Goal: Check status: Check status

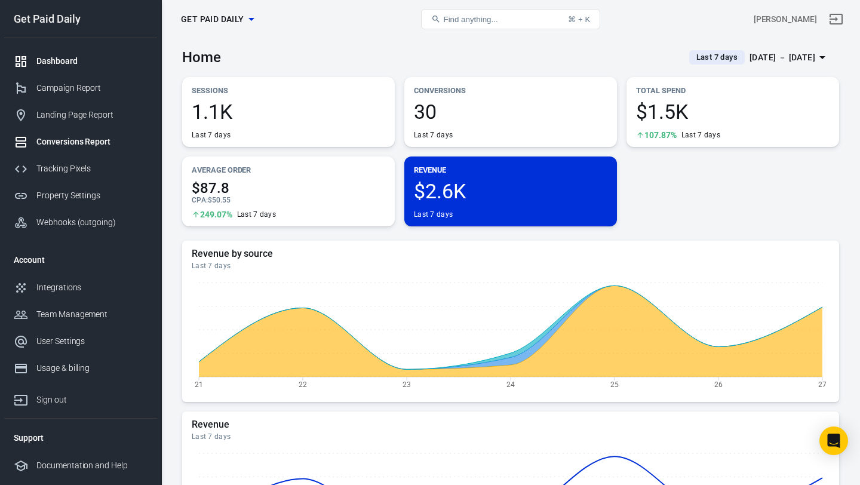
click at [109, 138] on div "Conversions Report" at bounding box center [91, 142] width 111 height 13
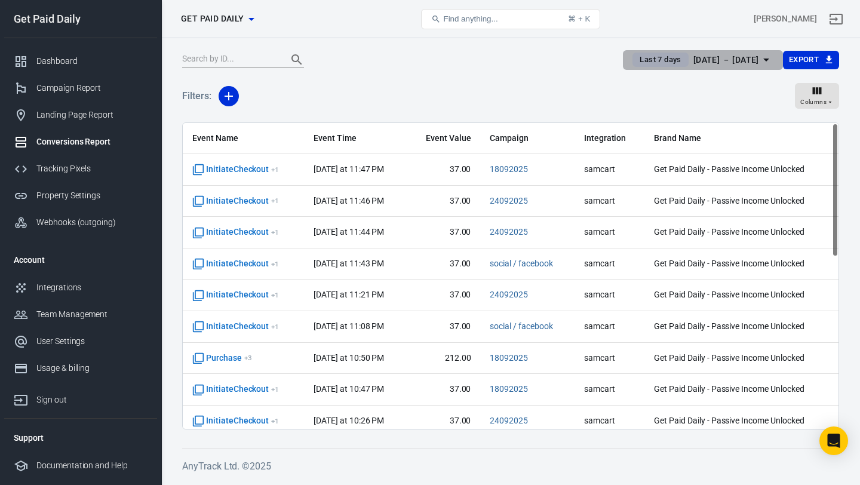
click at [694, 60] on div "Sep 21 － Sep 27, 2025" at bounding box center [727, 60] width 66 height 15
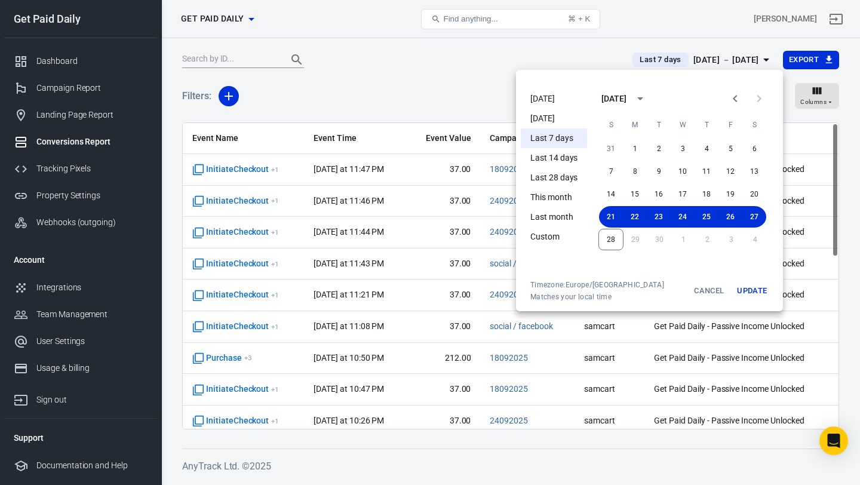
click at [547, 97] on li "[DATE]" at bounding box center [554, 99] width 66 height 20
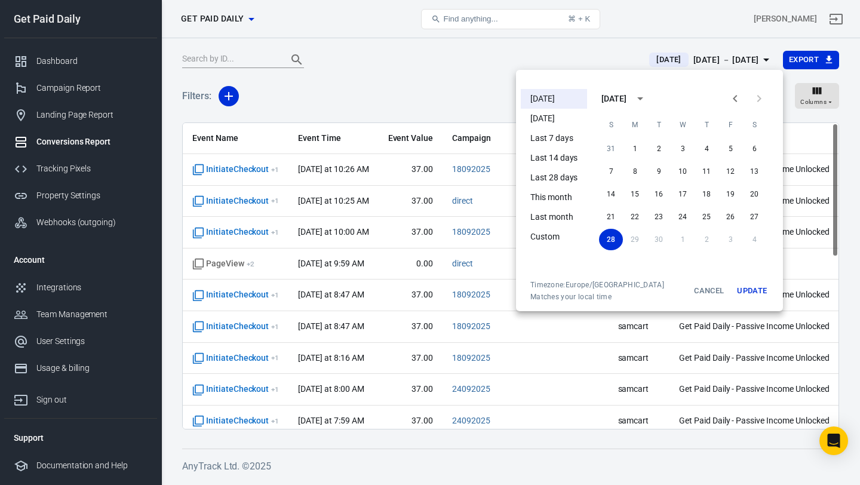
click at [453, 90] on div at bounding box center [430, 242] width 860 height 485
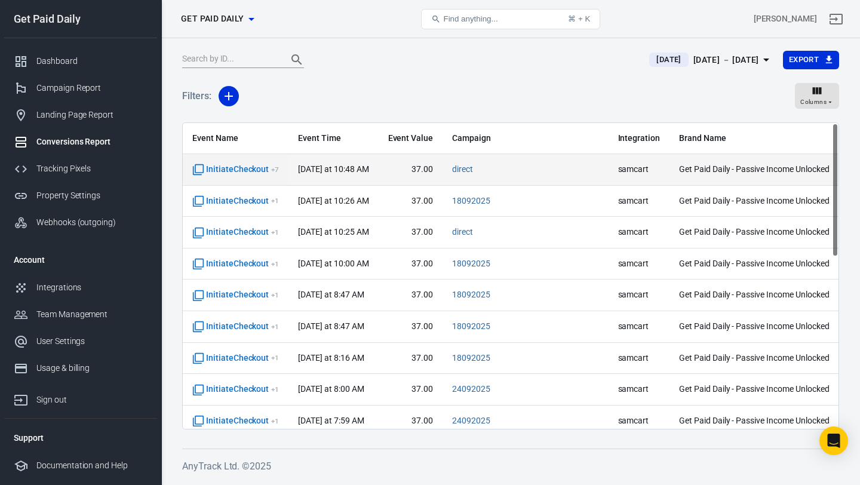
click at [265, 168] on span "InitiateCheckout + 7" at bounding box center [235, 170] width 87 height 12
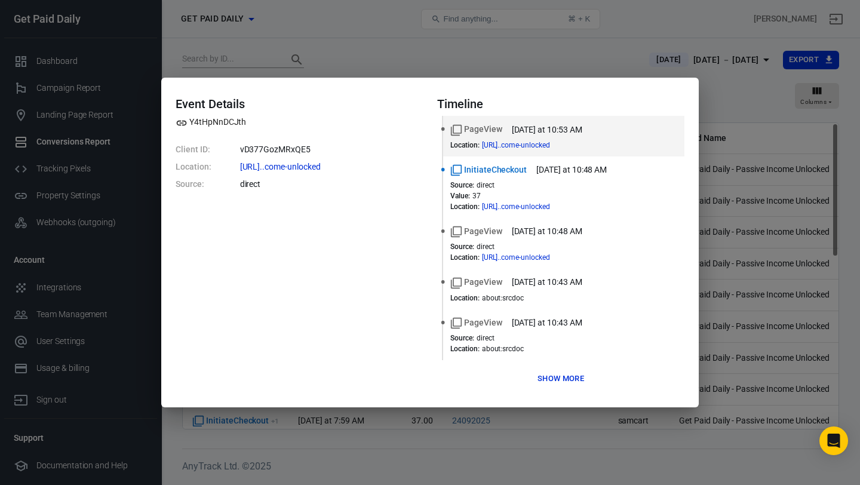
click at [418, 56] on div "Event Details Y4tHpNnDCJth Client ID: vD377GozMRxQE5 Location: [URL]..come-unlo…" at bounding box center [430, 242] width 860 height 485
